Goal: Task Accomplishment & Management: Use online tool/utility

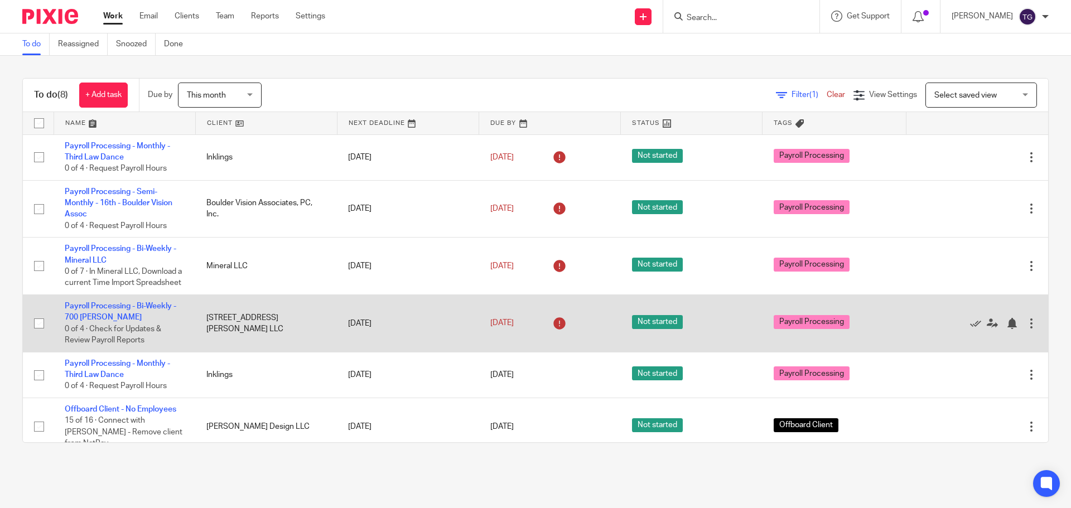
scroll to position [56, 0]
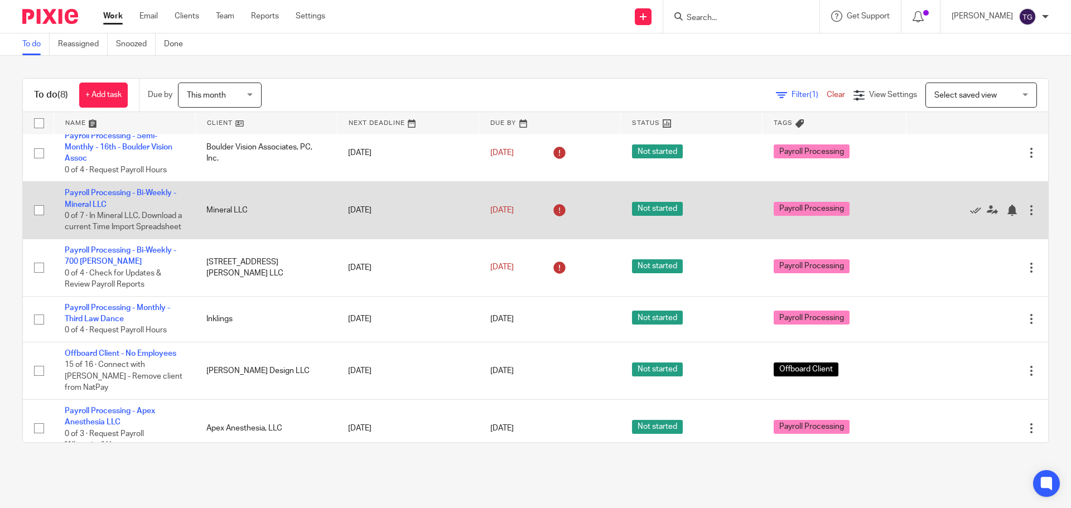
click at [94, 198] on td "Payroll Processing - Bi-Weekly - Mineral LLC 0 of 7 · In Mineral LLC, Download …" at bounding box center [125, 210] width 142 height 57
click at [98, 183] on td "Payroll Processing - Bi-Weekly - Mineral LLC 0 of 7 · In Mineral LLC, Download …" at bounding box center [125, 210] width 142 height 57
click at [93, 197] on link "Payroll Processing - Bi-Weekly - Mineral LLC" at bounding box center [121, 198] width 112 height 19
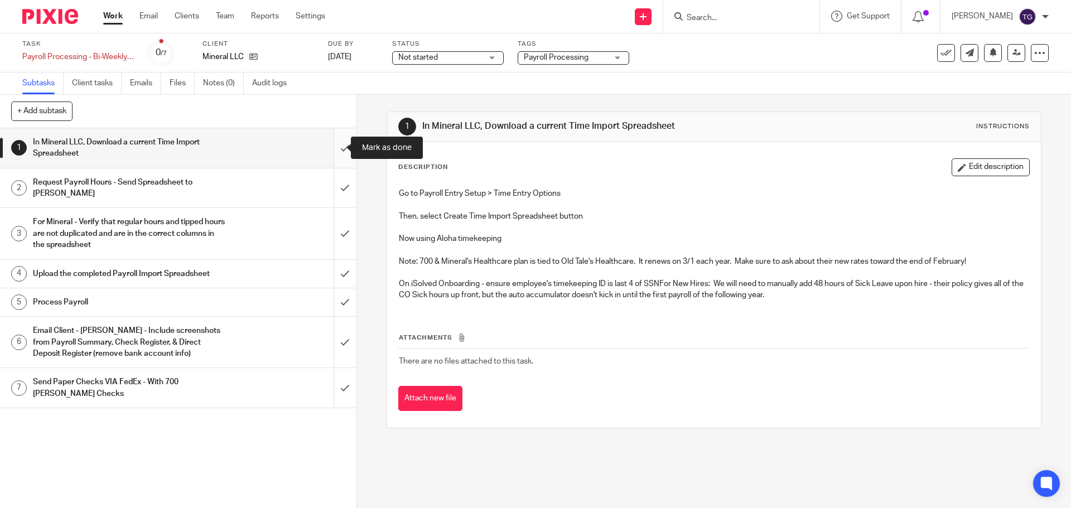
drag, startPoint x: 0, startPoint y: 0, endPoint x: 335, endPoint y: 149, distance: 366.4
click at [335, 149] on input "submit" at bounding box center [178, 148] width 357 height 40
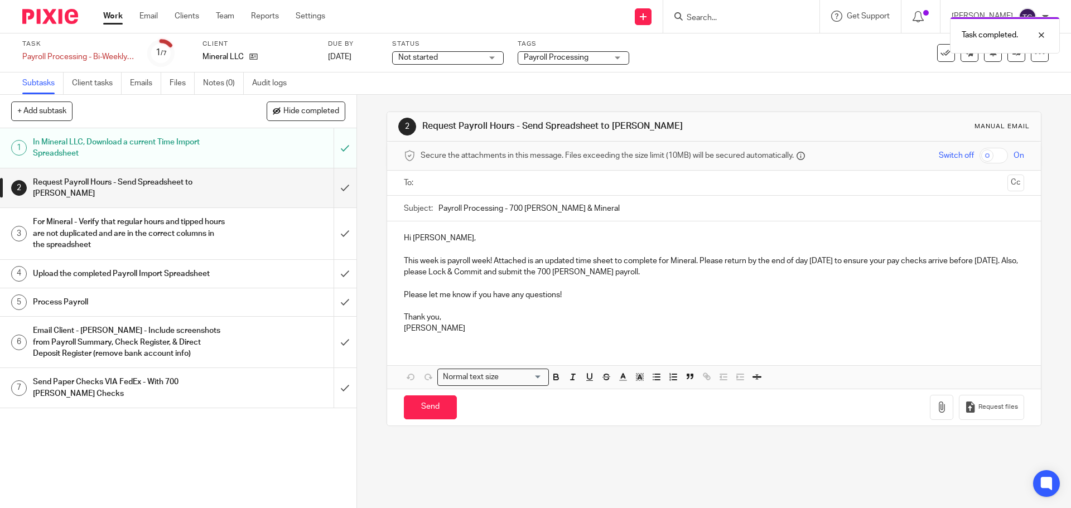
click at [445, 181] on input "text" at bounding box center [714, 183] width 578 height 13
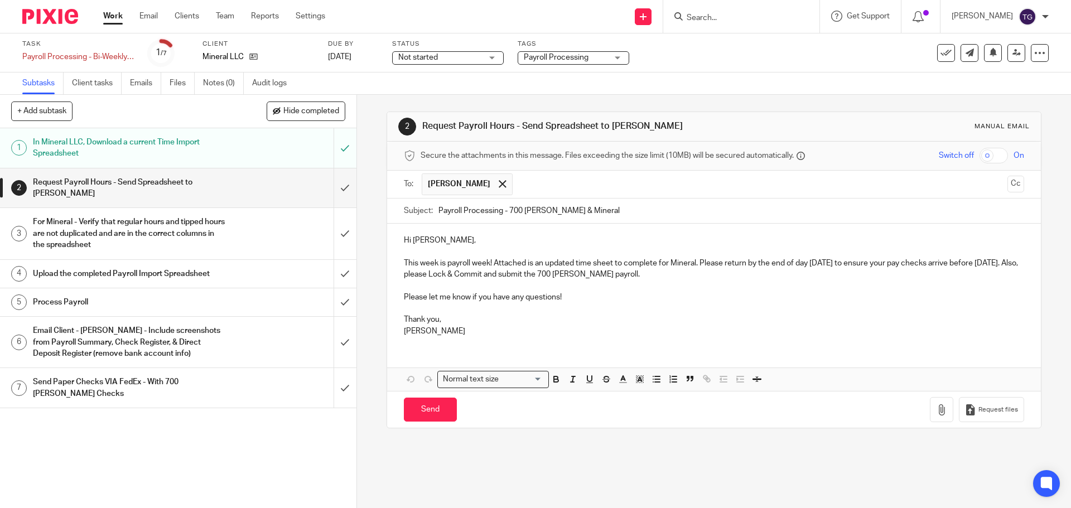
click at [1000, 174] on div "To: [PERSON_NAME] [PERSON_NAME] Cc" at bounding box center [714, 184] width 620 height 27
click at [1008, 179] on button "Cc" at bounding box center [1016, 184] width 17 height 17
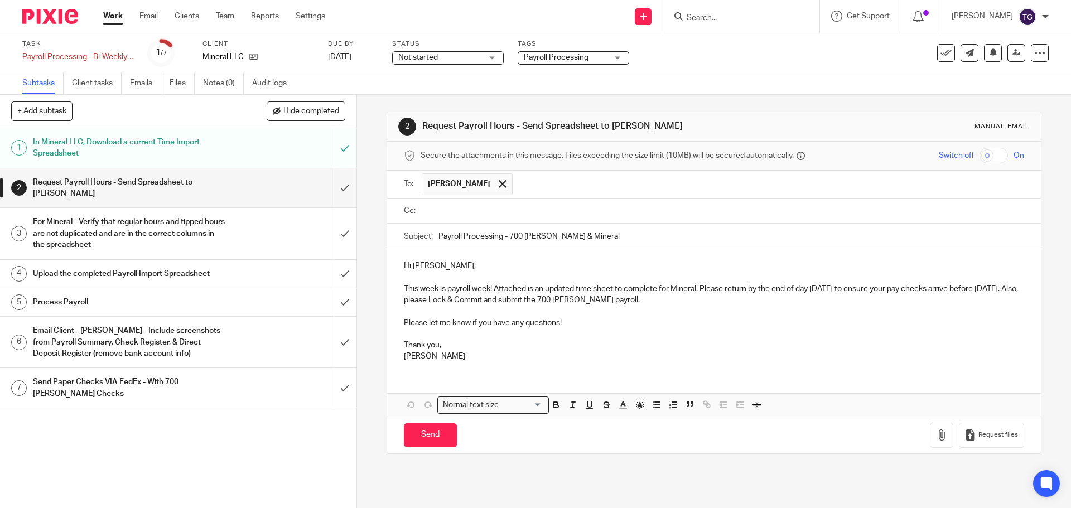
click at [514, 210] on input "text" at bounding box center [722, 211] width 595 height 13
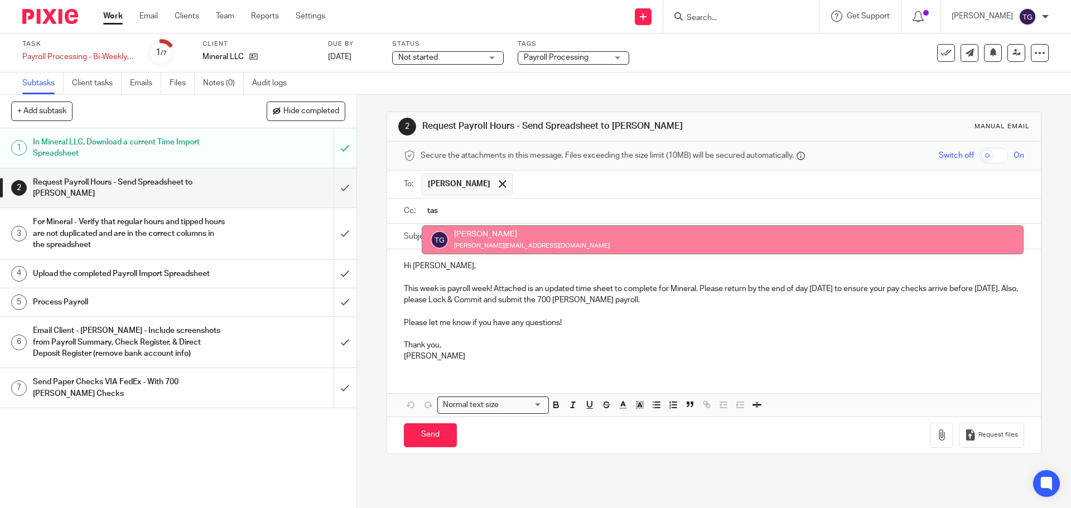
type input "tas"
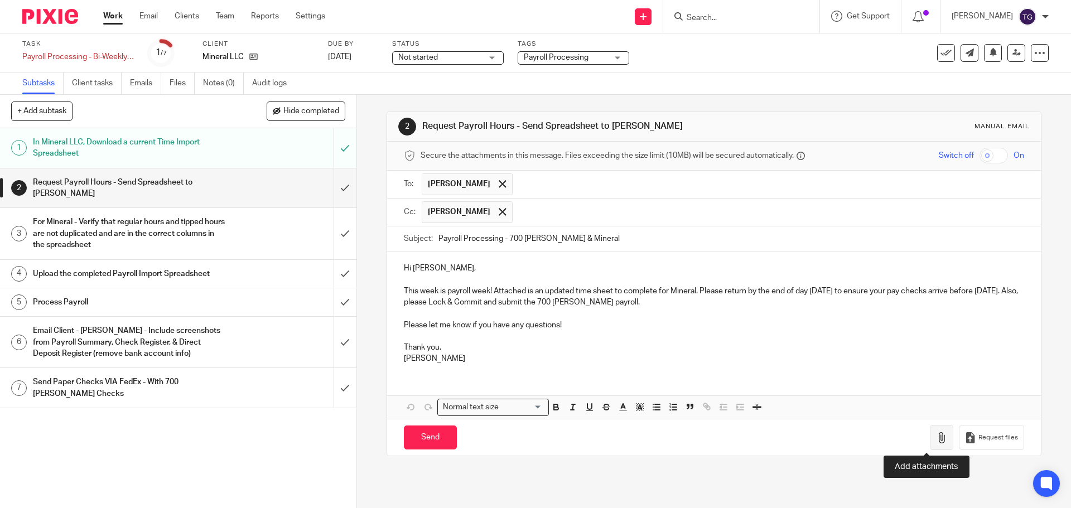
click at [936, 436] on icon "button" at bounding box center [941, 437] width 11 height 11
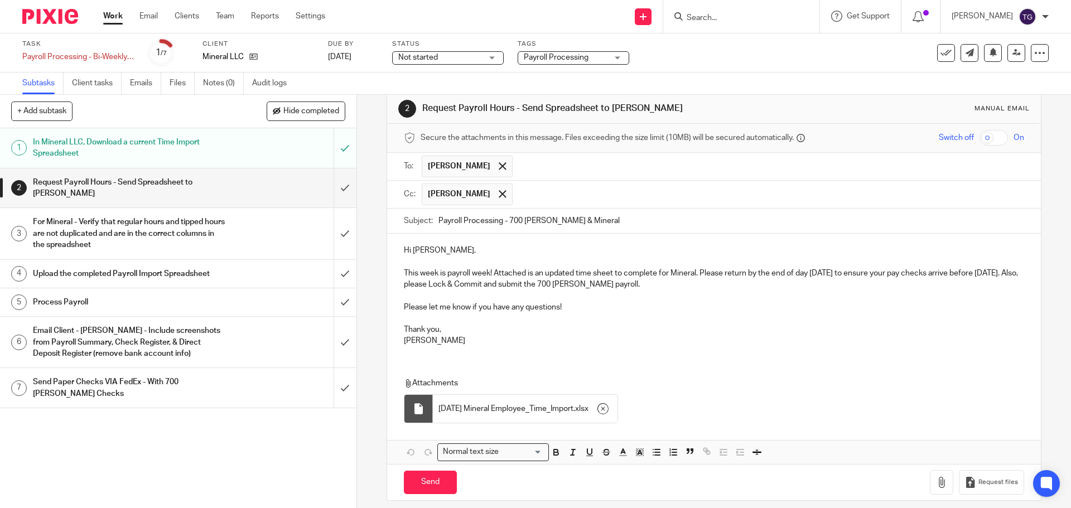
scroll to position [28, 0]
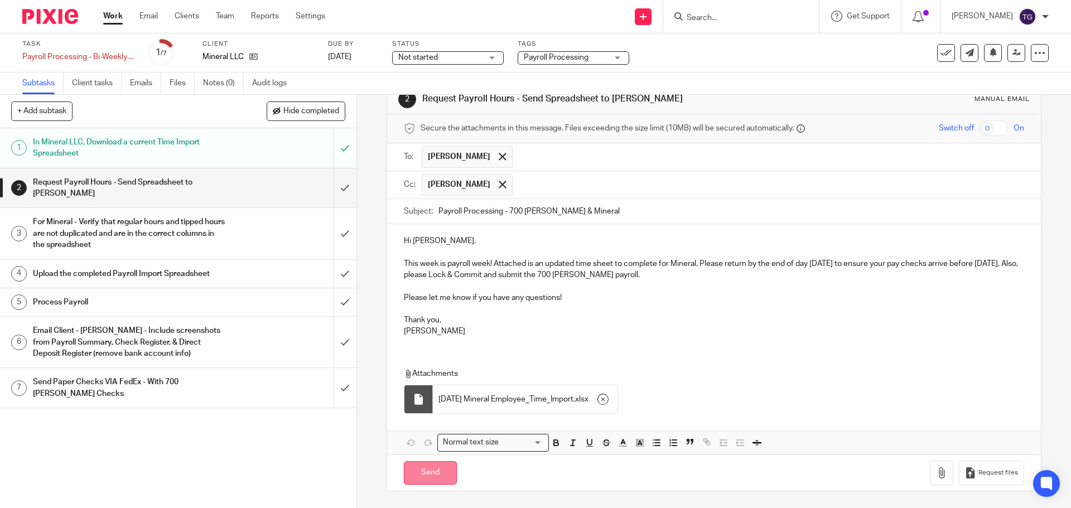
click at [418, 477] on input "Send" at bounding box center [430, 473] width 53 height 24
type input "Sent"
